Goal: Information Seeking & Learning: Learn about a topic

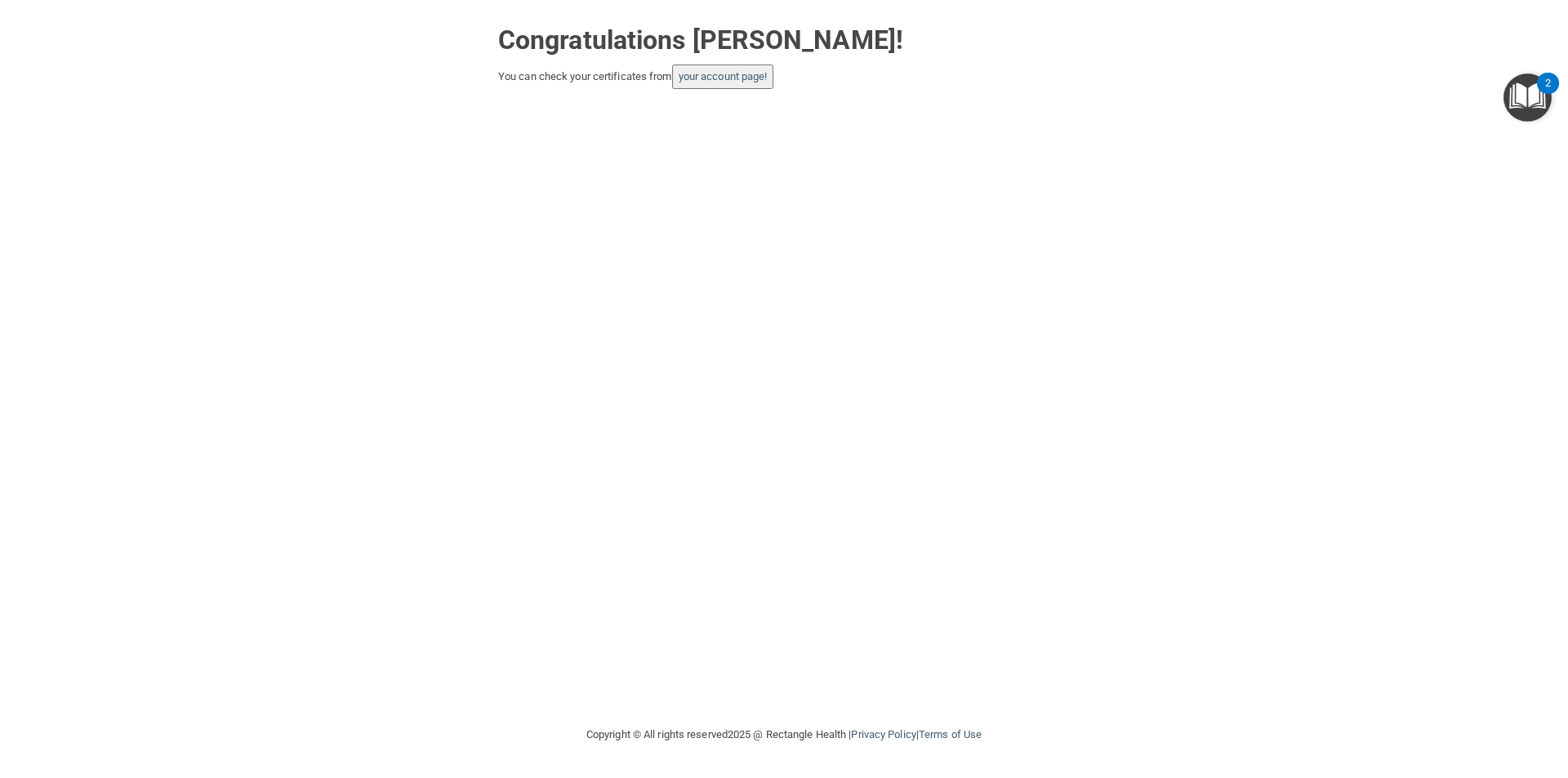
click at [739, 83] on button "your account page!" at bounding box center [722, 77] width 102 height 25
click at [735, 74] on link "your account page!" at bounding box center [723, 76] width 89 height 12
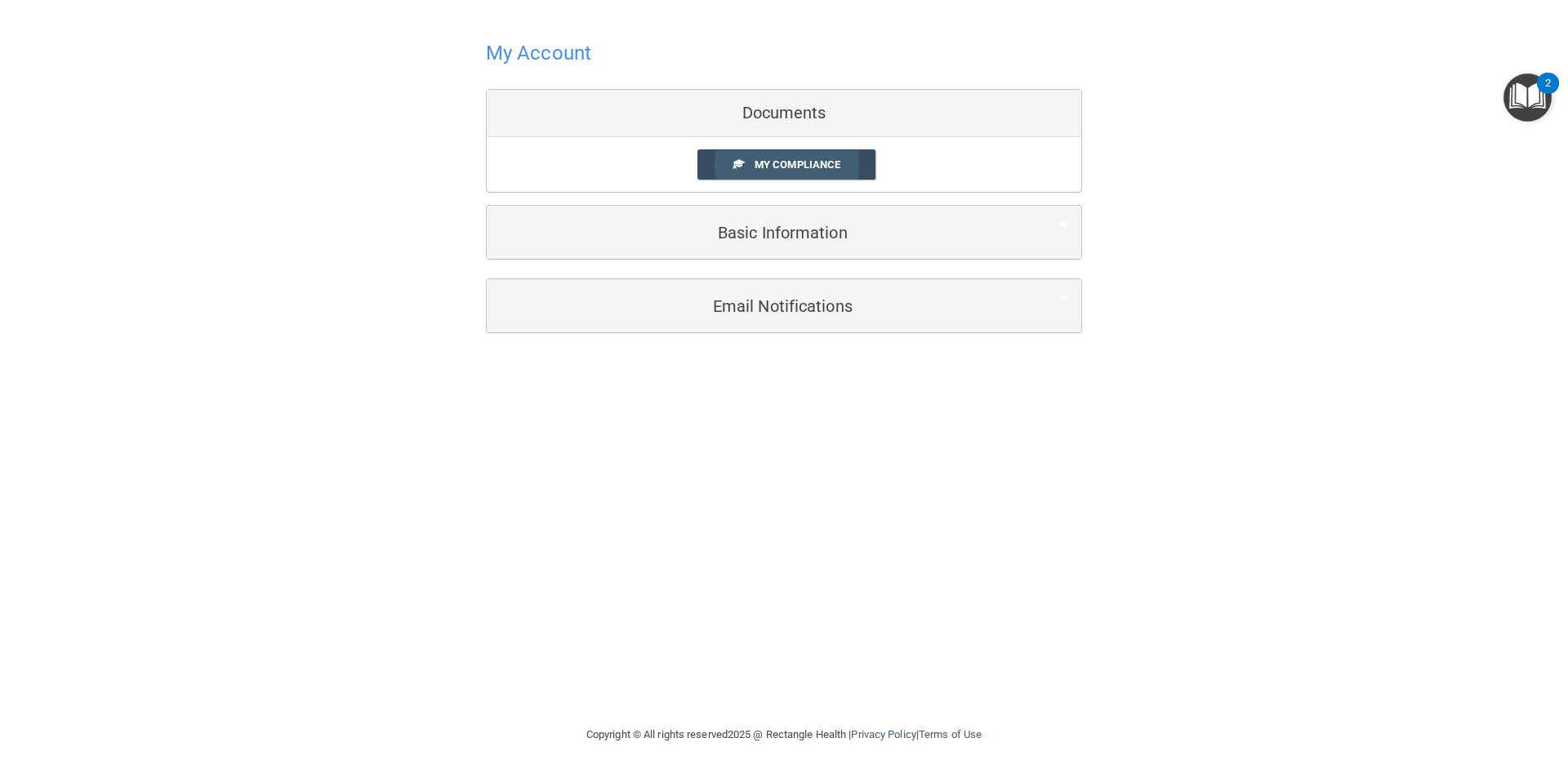
click at [773, 163] on span "My Compliance" at bounding box center [797, 164] width 86 height 12
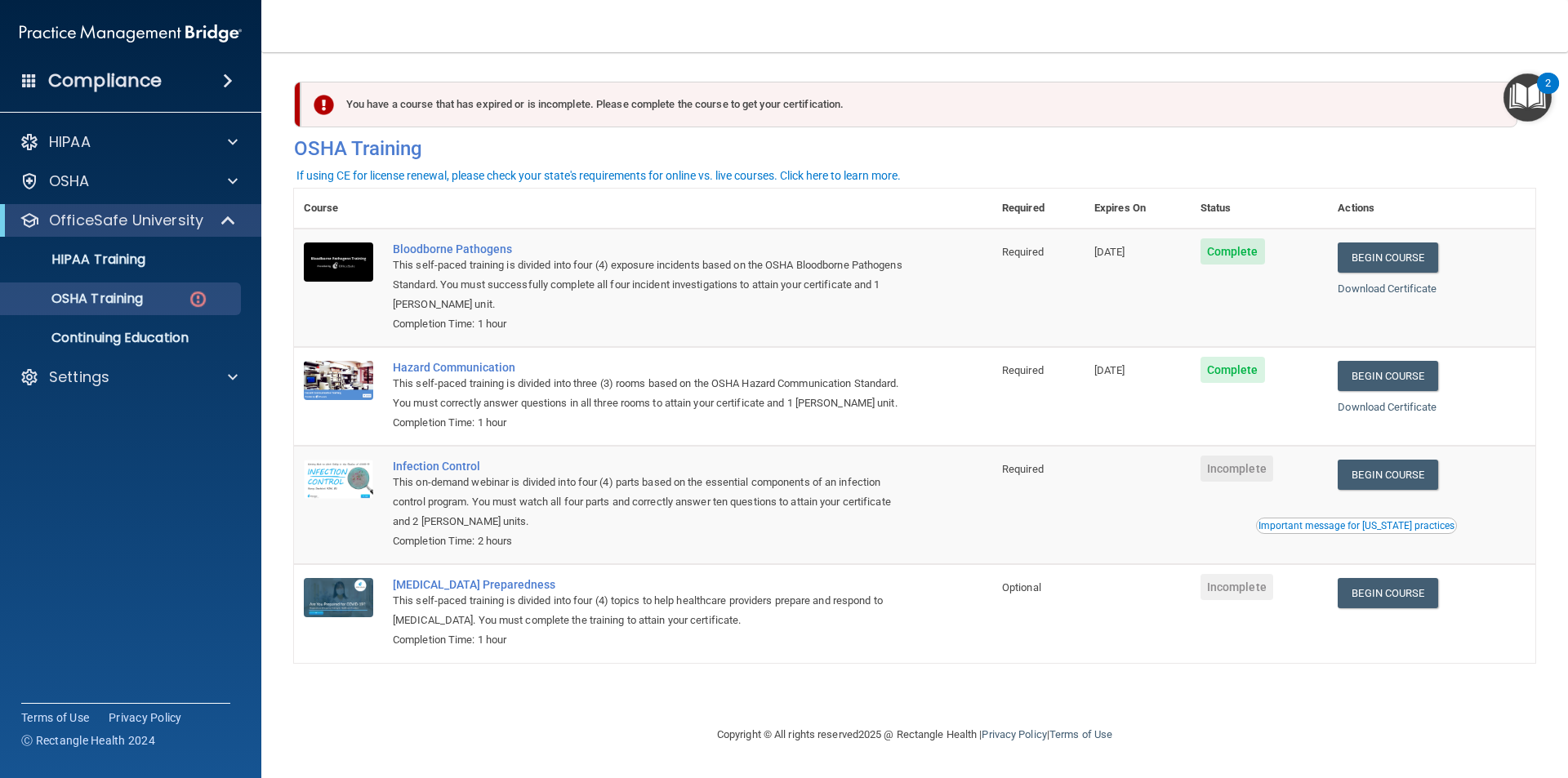
click at [739, 507] on div "This on-demand webinar is divided into four (4) parts based on the essential co…" at bounding box center [651, 502] width 518 height 59
click at [324, 487] on img at bounding box center [339, 479] width 70 height 39
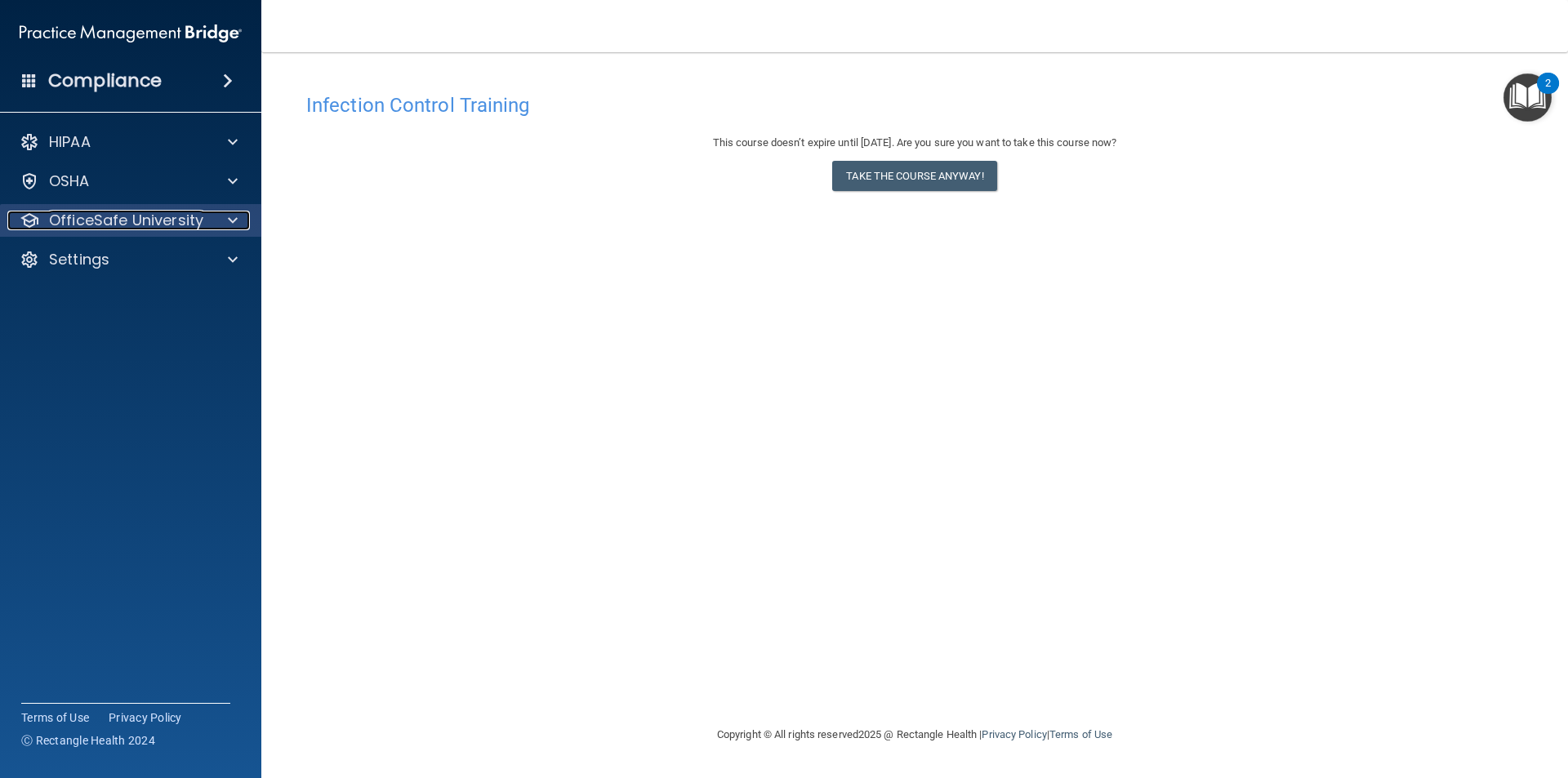
click at [225, 215] on div at bounding box center [230, 220] width 41 height 19
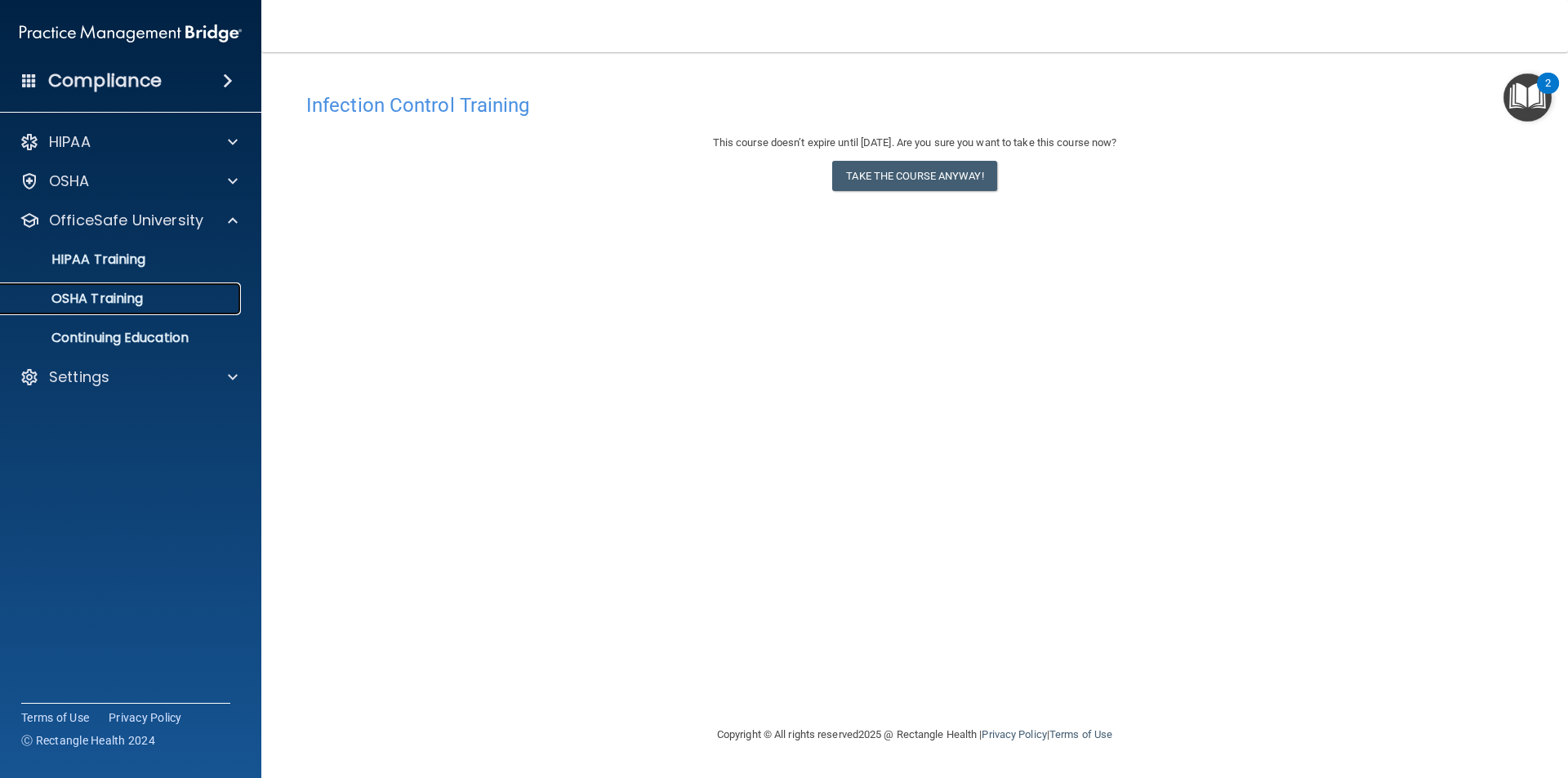
click at [139, 294] on p "OSHA Training" at bounding box center [77, 299] width 133 height 16
